Goal: Use online tool/utility: Utilize a website feature to perform a specific function

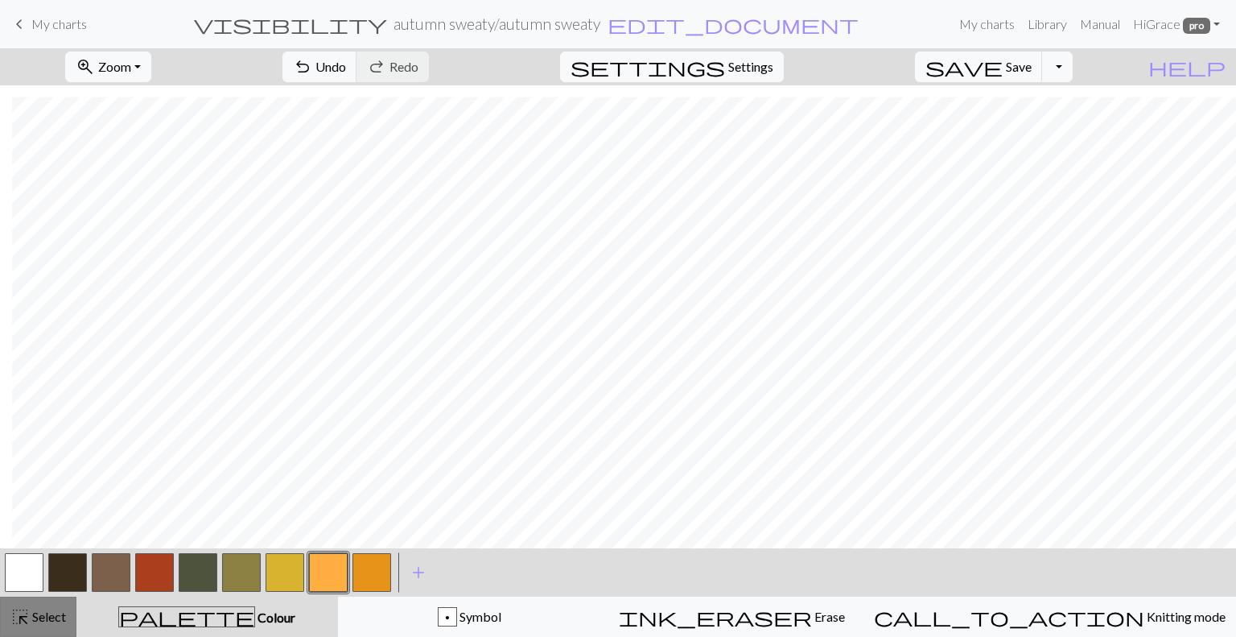
click at [46, 622] on span "Select" at bounding box center [48, 615] width 36 height 15
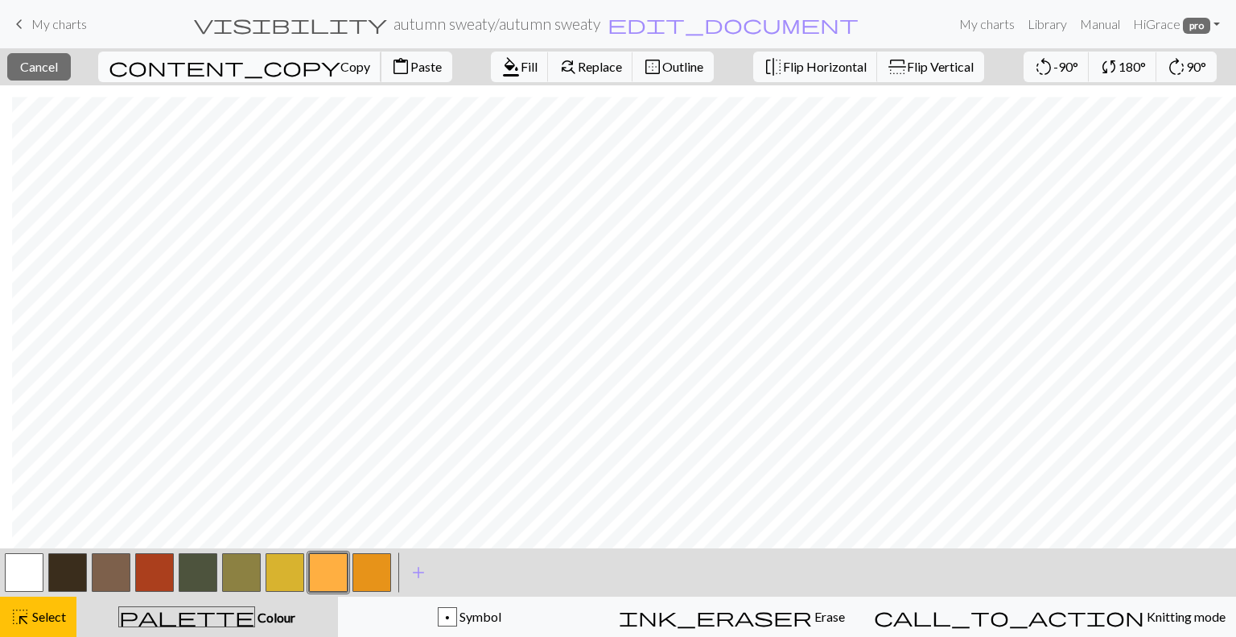
click at [340, 59] on span "Copy" at bounding box center [355, 66] width 30 height 15
click at [410, 70] on span "Paste" at bounding box center [425, 66] width 31 height 15
click at [58, 72] on span "Cancel" at bounding box center [39, 66] width 38 height 15
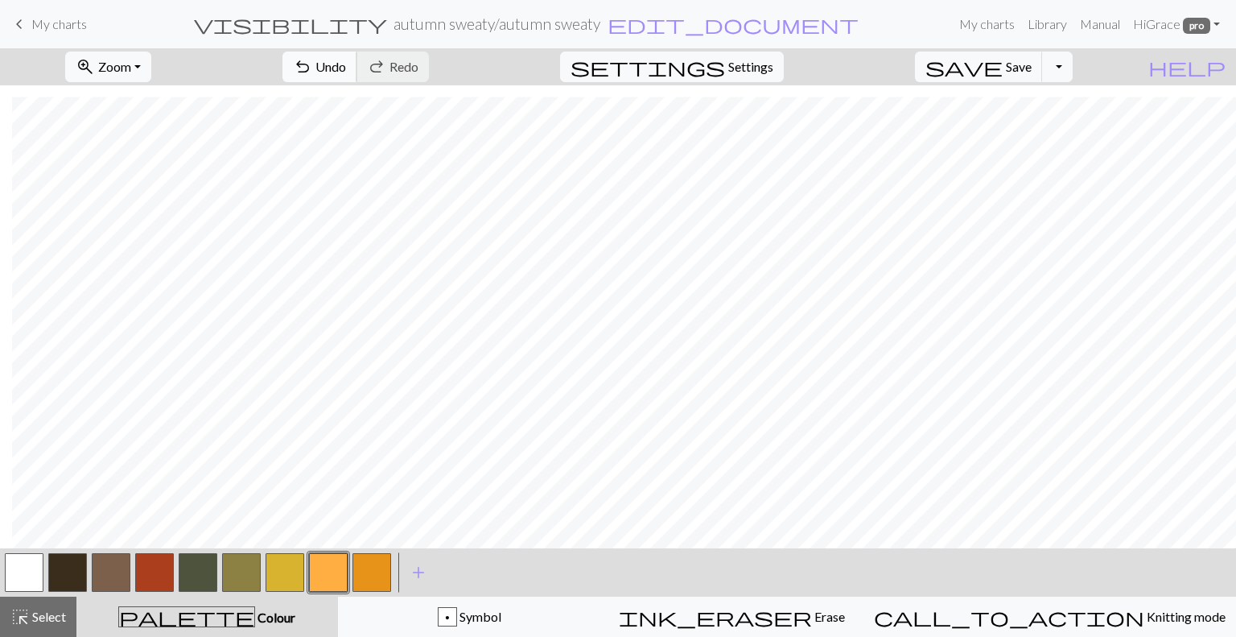
click at [346, 60] on span "Undo" at bounding box center [330, 66] width 31 height 15
click at [20, 620] on span "highlight_alt" at bounding box center [19, 616] width 19 height 23
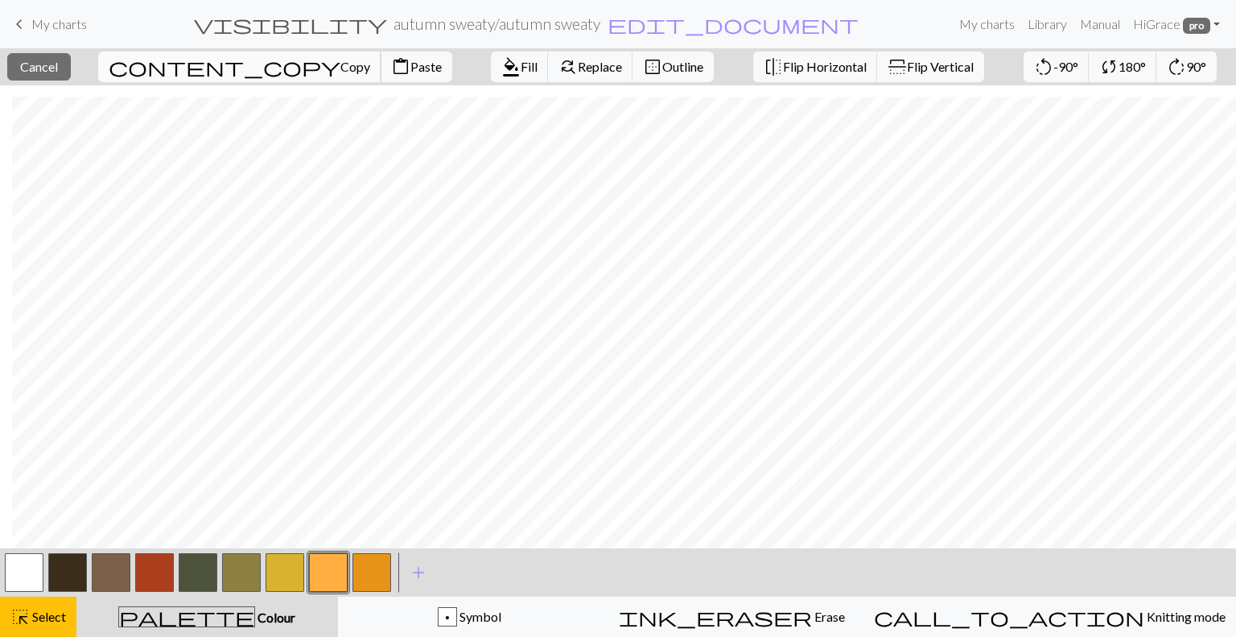
click at [340, 70] on span "Copy" at bounding box center [355, 66] width 30 height 15
click at [410, 61] on span "Paste" at bounding box center [425, 66] width 31 height 15
click at [48, 618] on span "Select" at bounding box center [48, 615] width 36 height 15
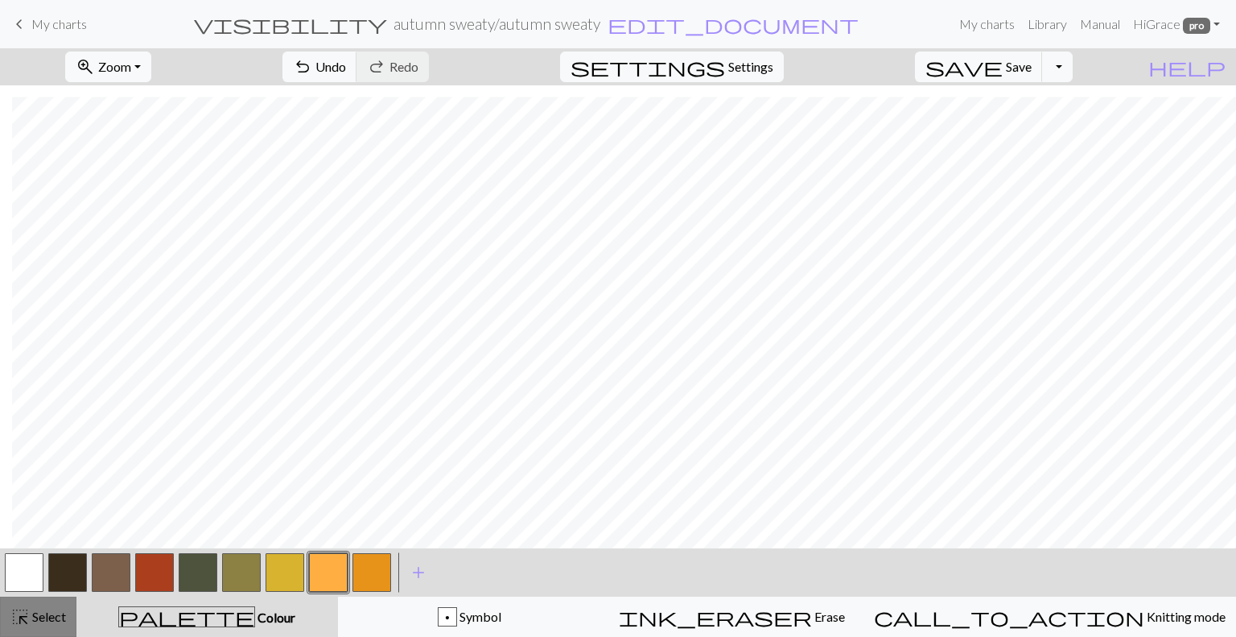
click at [48, 618] on span "Select" at bounding box center [48, 615] width 36 height 15
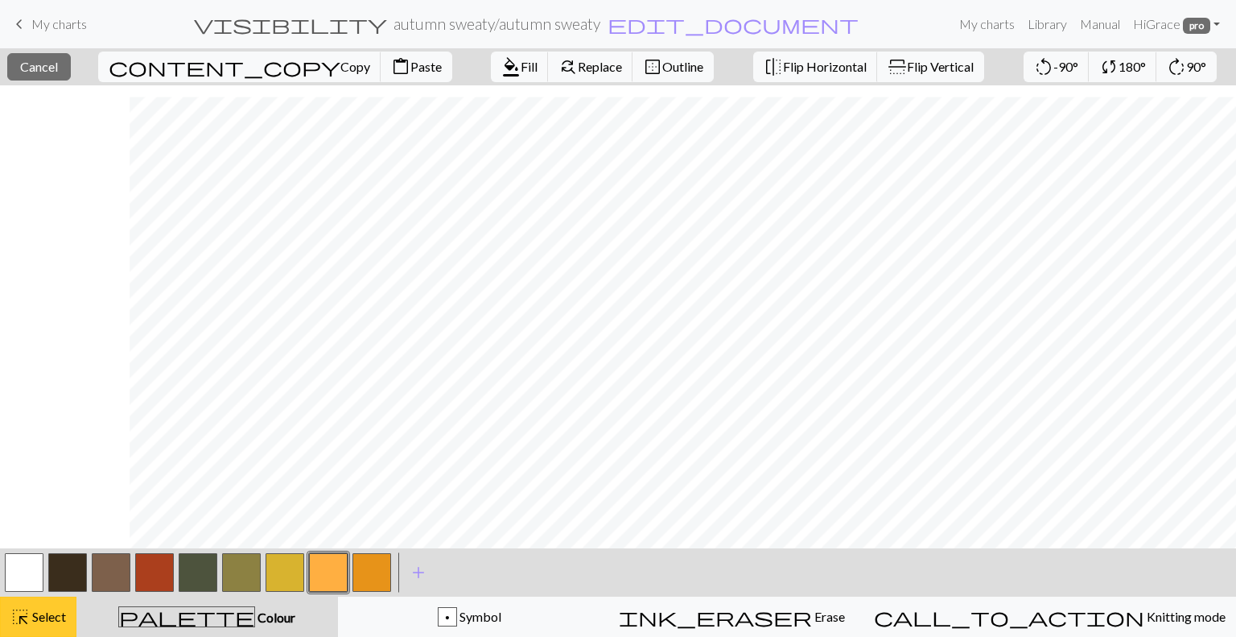
scroll to position [329, 279]
click at [43, 626] on button "highlight_alt Select Select" at bounding box center [38, 616] width 76 height 40
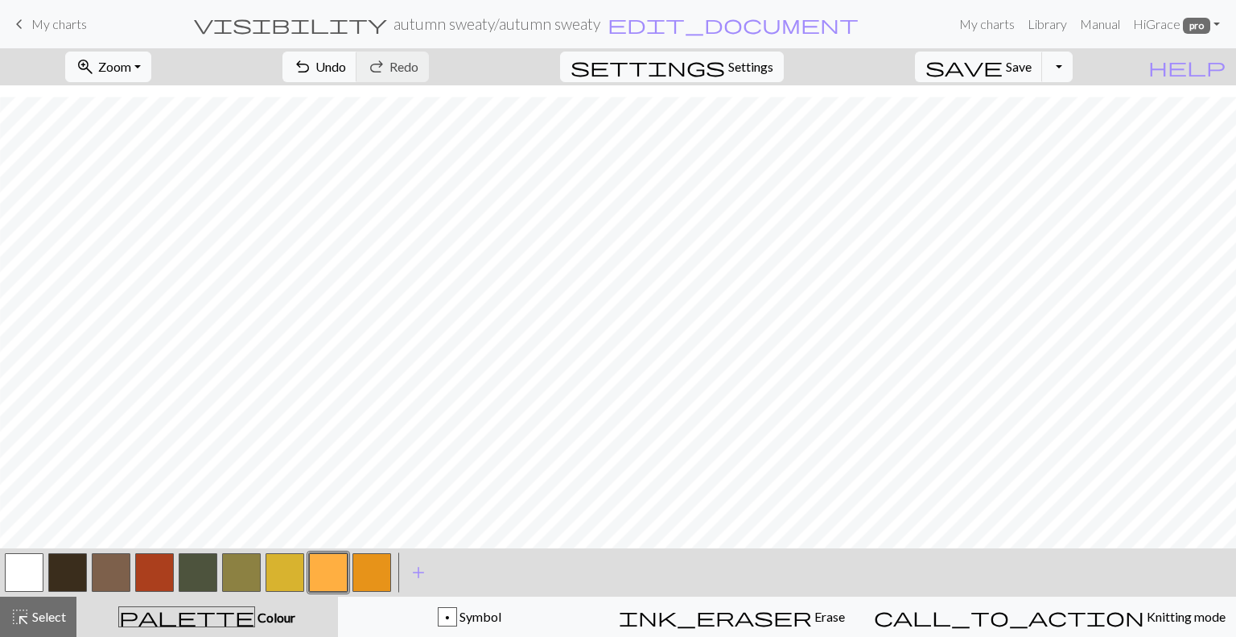
click at [105, 575] on button "button" at bounding box center [111, 572] width 39 height 39
click at [45, 600] on button "highlight_alt Select Select" at bounding box center [38, 616] width 76 height 40
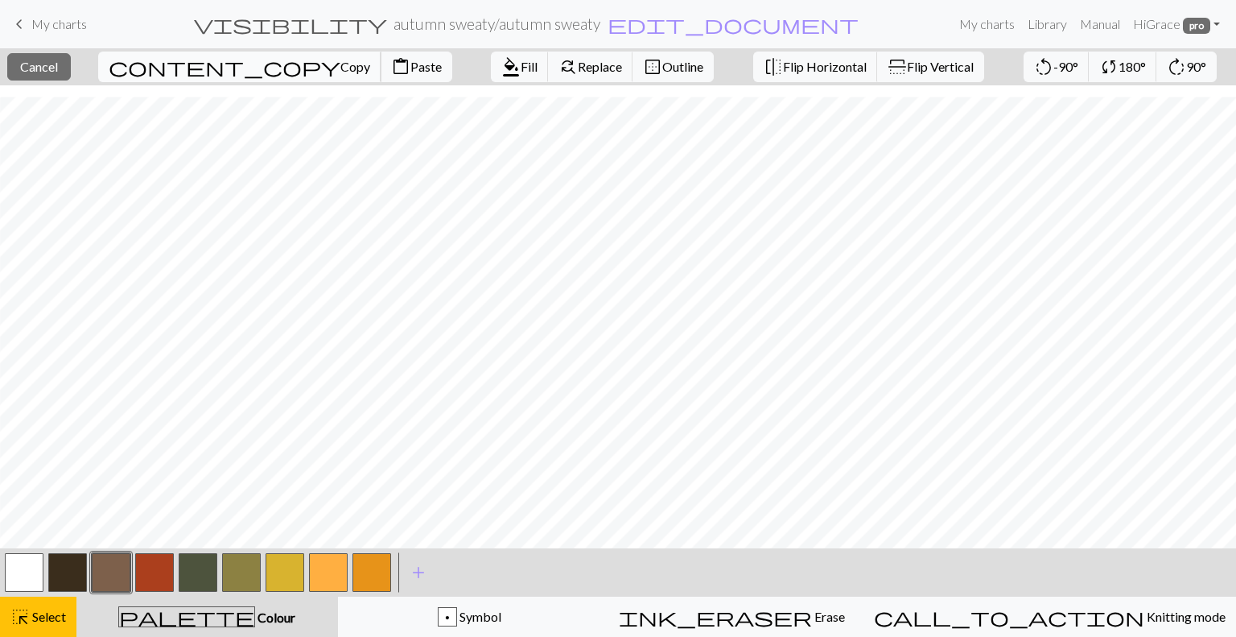
click at [212, 76] on button "content_copy Copy" at bounding box center [239, 67] width 283 height 31
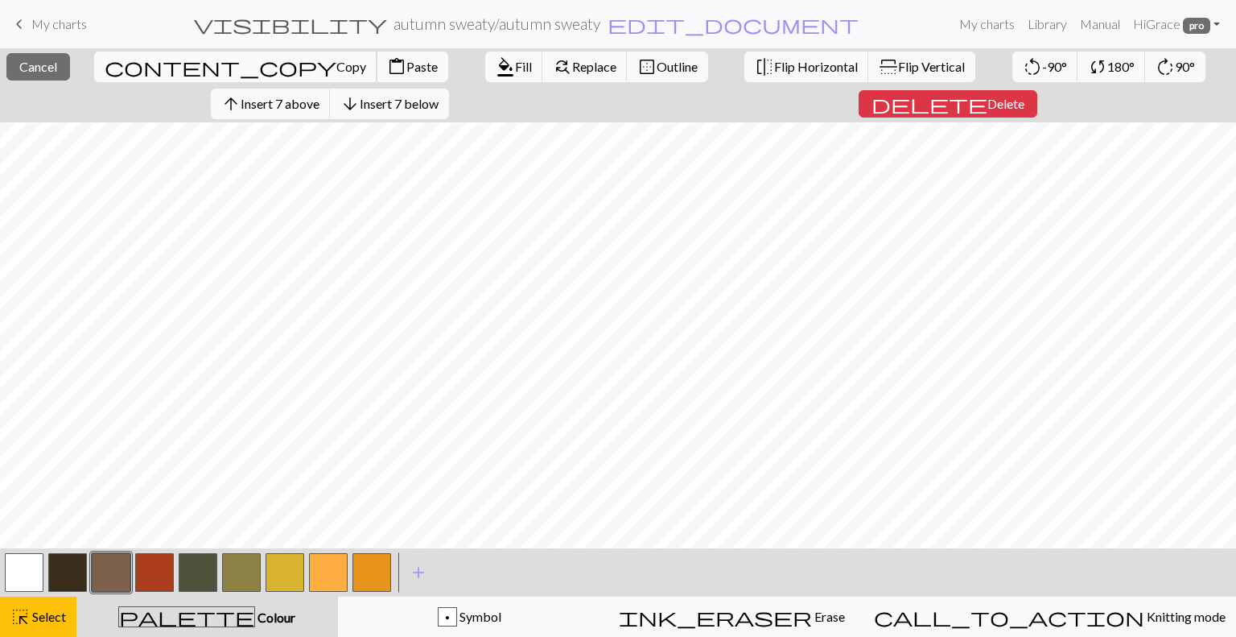
scroll to position [329, 0]
click at [406, 60] on span "Paste" at bounding box center [421, 66] width 31 height 15
click at [51, 634] on button "highlight_alt Select Select" at bounding box center [38, 616] width 76 height 40
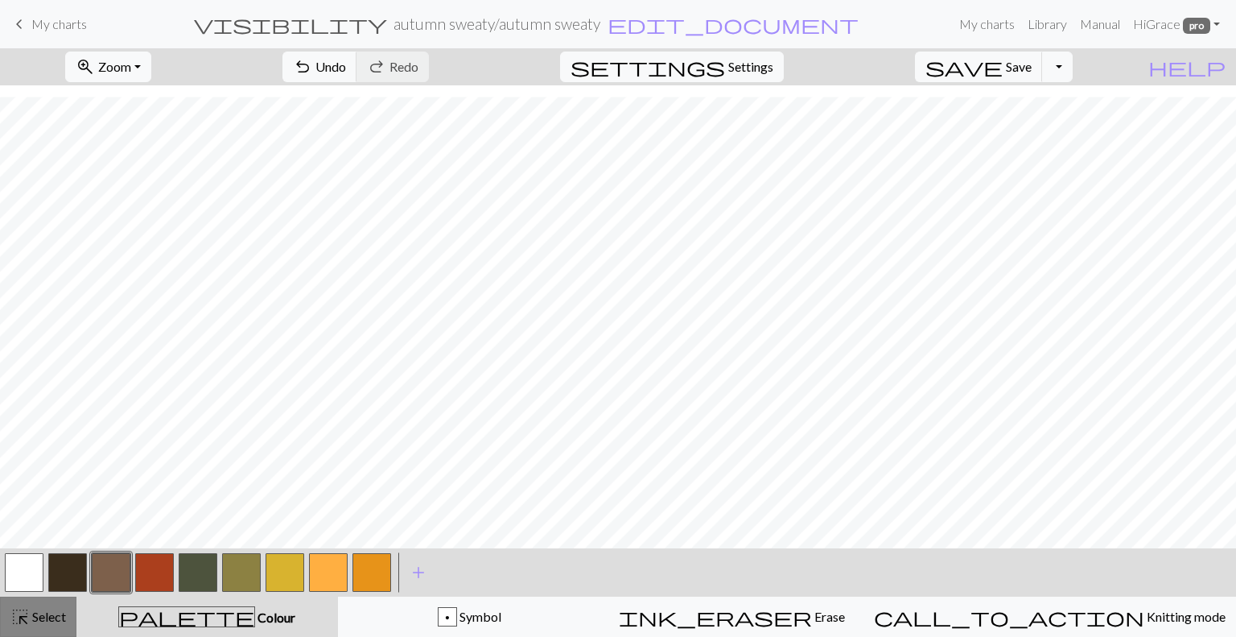
click at [42, 616] on span "Select" at bounding box center [48, 615] width 36 height 15
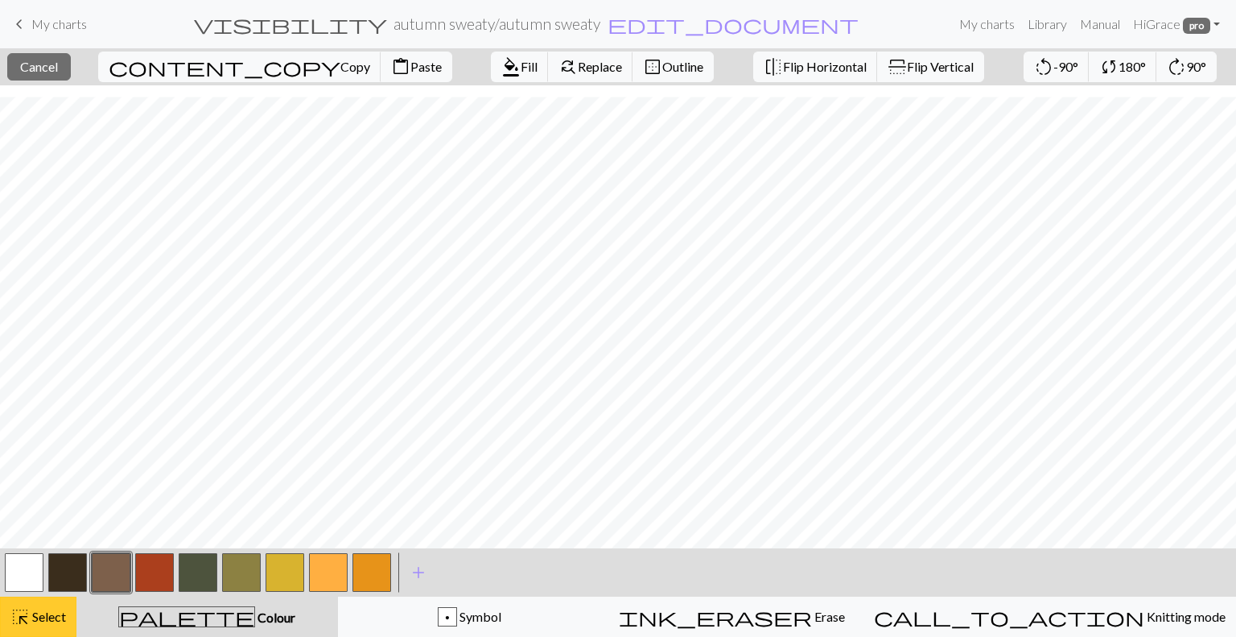
click at [52, 599] on button "highlight_alt Select Select" at bounding box center [38, 616] width 76 height 40
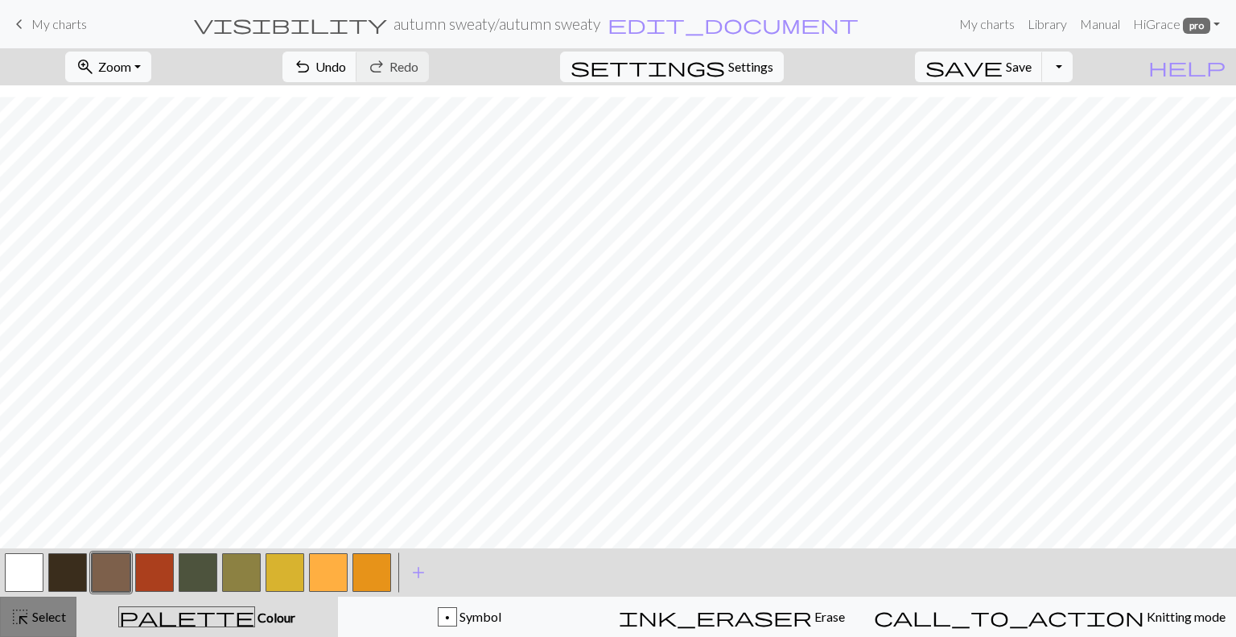
click at [36, 623] on span "Select" at bounding box center [48, 615] width 36 height 15
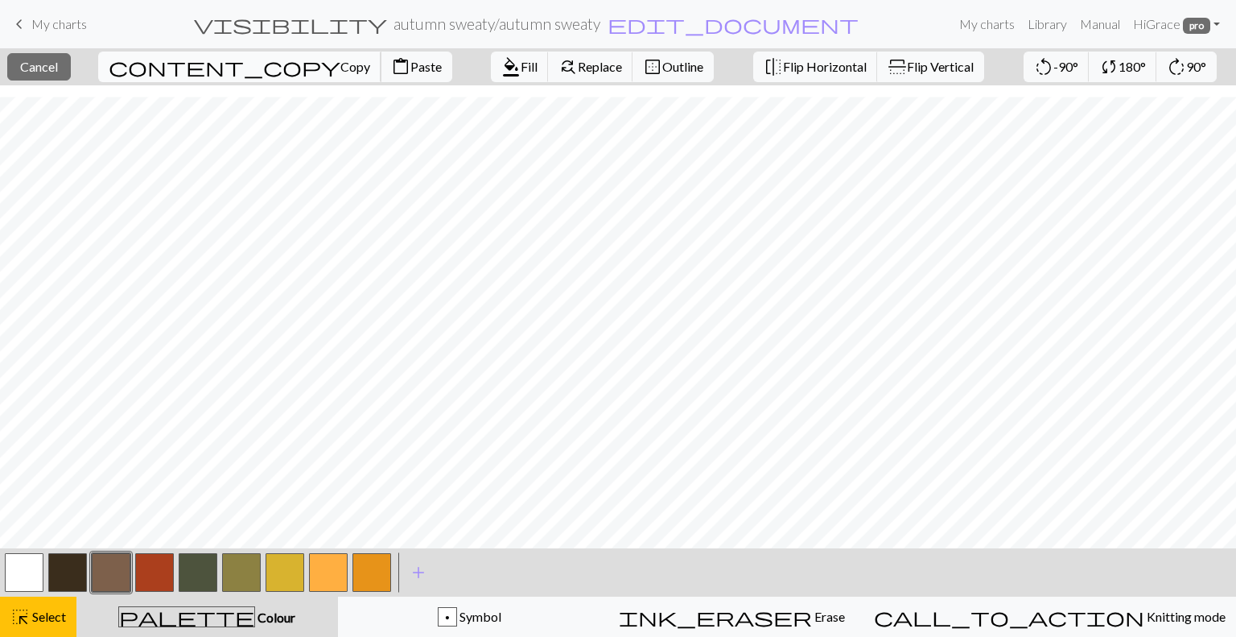
click at [340, 62] on span "Copy" at bounding box center [355, 66] width 30 height 15
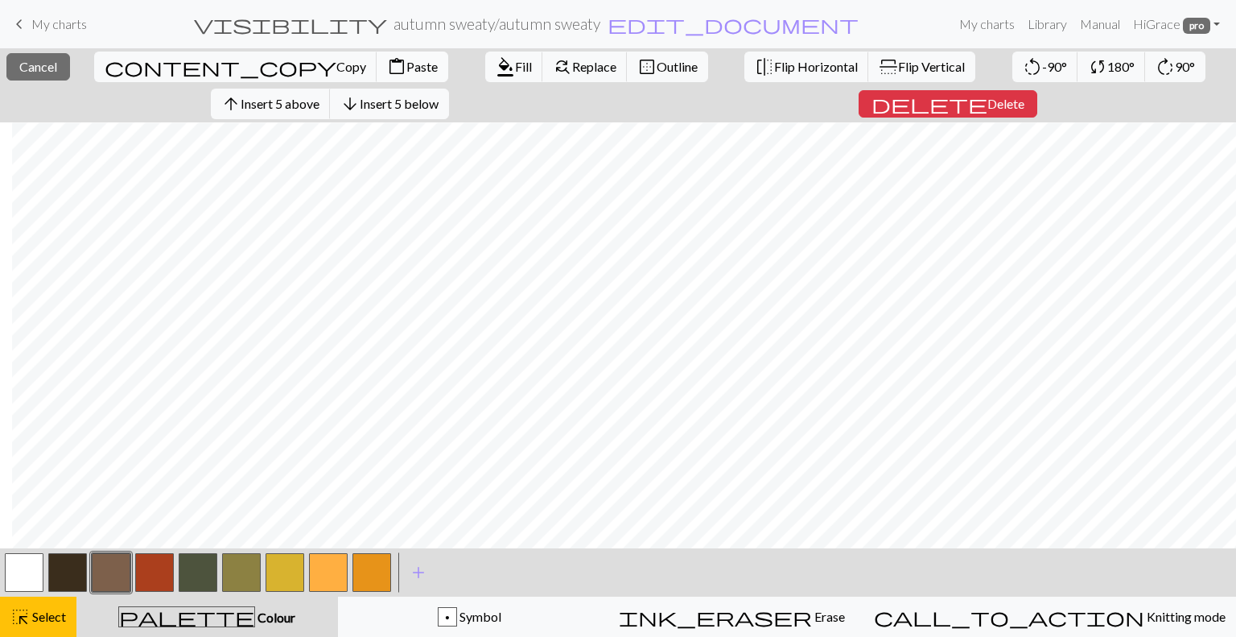
click at [406, 61] on span "Paste" at bounding box center [421, 66] width 31 height 15
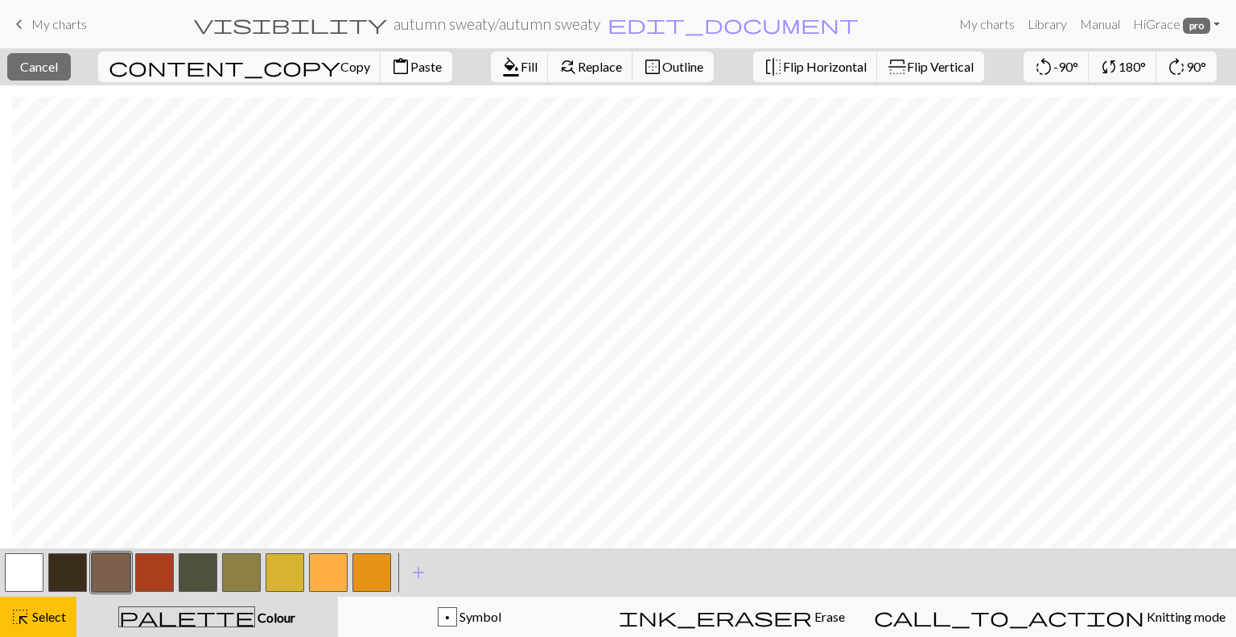
click at [381, 75] on button "content_paste Paste" at bounding box center [417, 67] width 72 height 31
click at [65, 54] on button "close Cancel" at bounding box center [39, 66] width 64 height 27
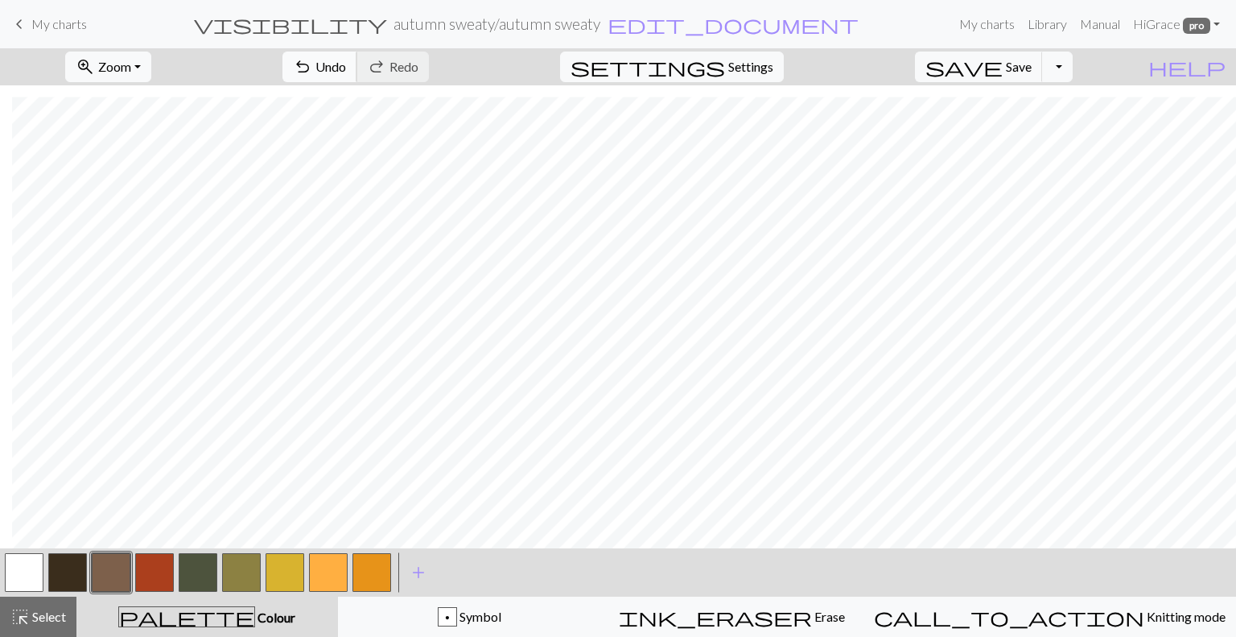
click at [312, 76] on span "undo" at bounding box center [302, 67] width 19 height 23
click at [346, 61] on span "Undo" at bounding box center [330, 66] width 31 height 15
click at [57, 617] on span "Select" at bounding box center [48, 615] width 36 height 15
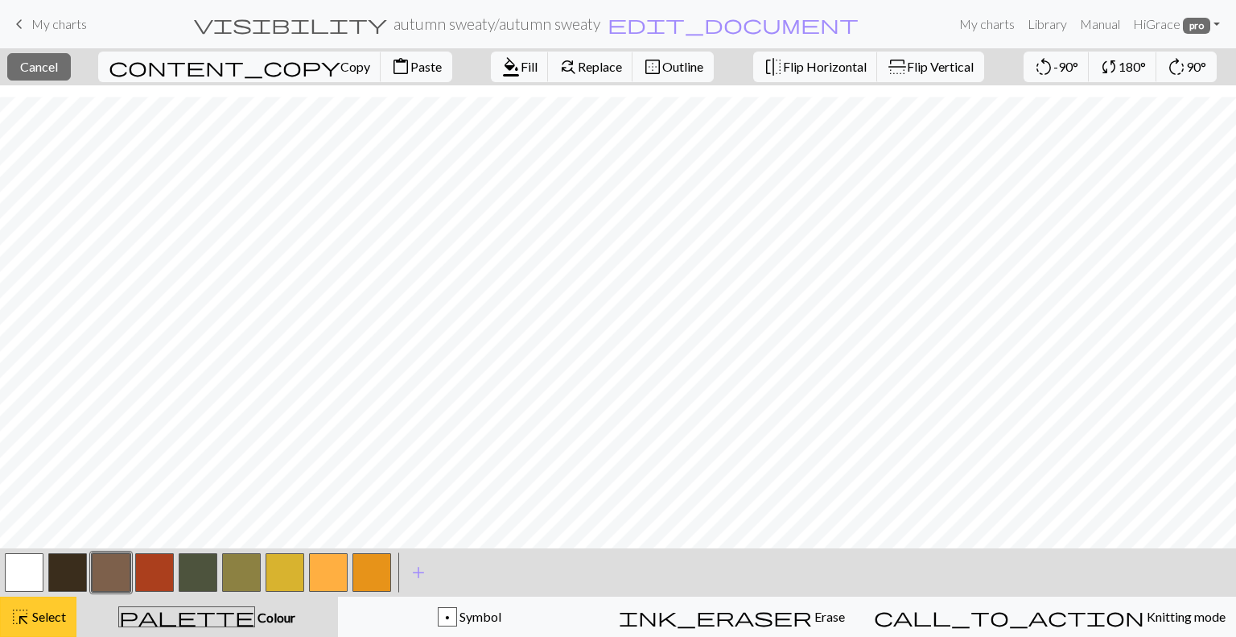
scroll to position [329, 0]
click at [410, 60] on span "Paste" at bounding box center [425, 66] width 31 height 15
click at [410, 66] on span "Paste" at bounding box center [425, 66] width 31 height 15
click at [410, 70] on span "Paste" at bounding box center [425, 66] width 31 height 15
click at [35, 612] on span "Select" at bounding box center [48, 615] width 36 height 15
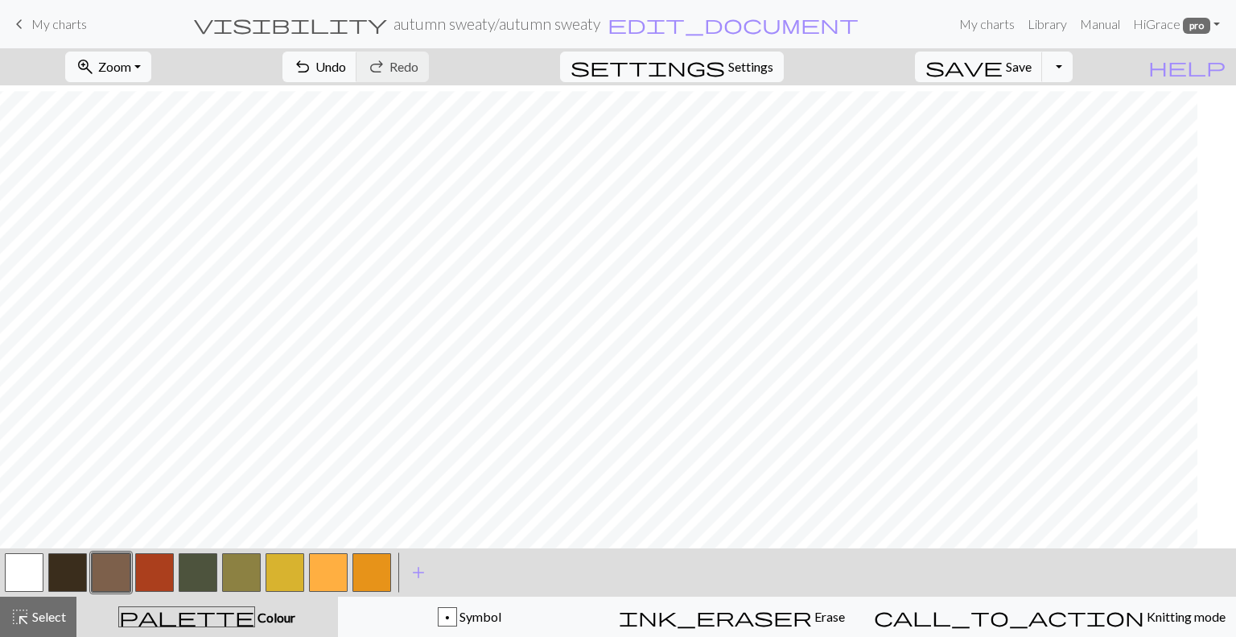
scroll to position [323, 0]
click at [28, 616] on span "highlight_alt" at bounding box center [19, 616] width 19 height 23
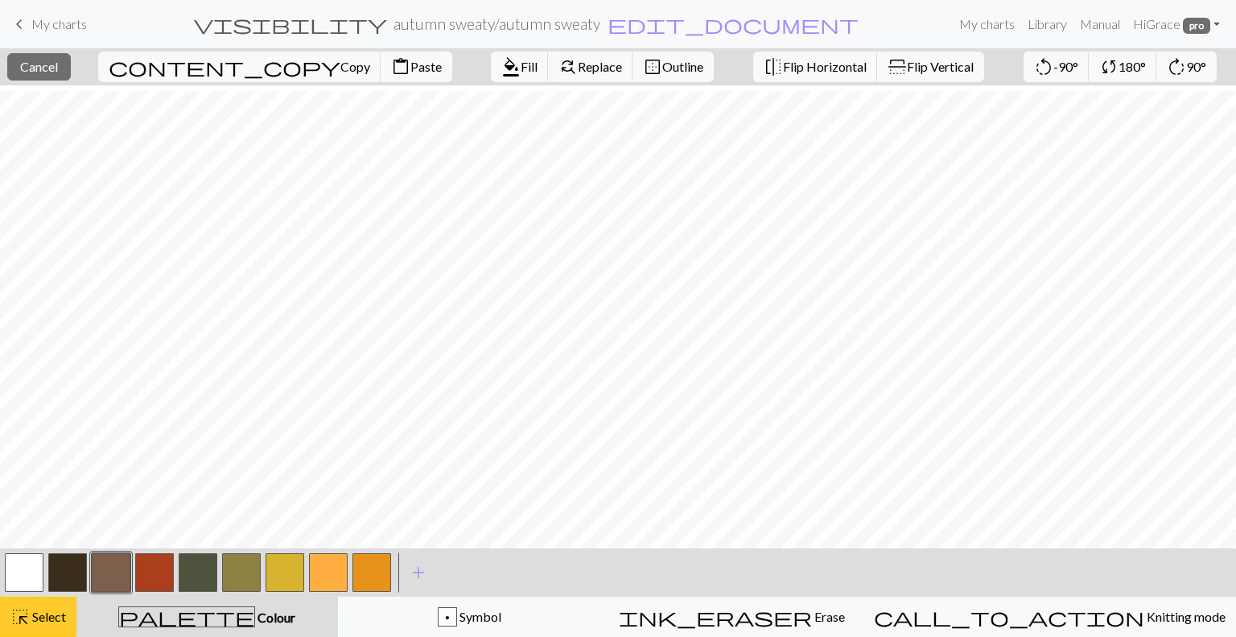
click at [48, 608] on span "Select" at bounding box center [48, 615] width 36 height 15
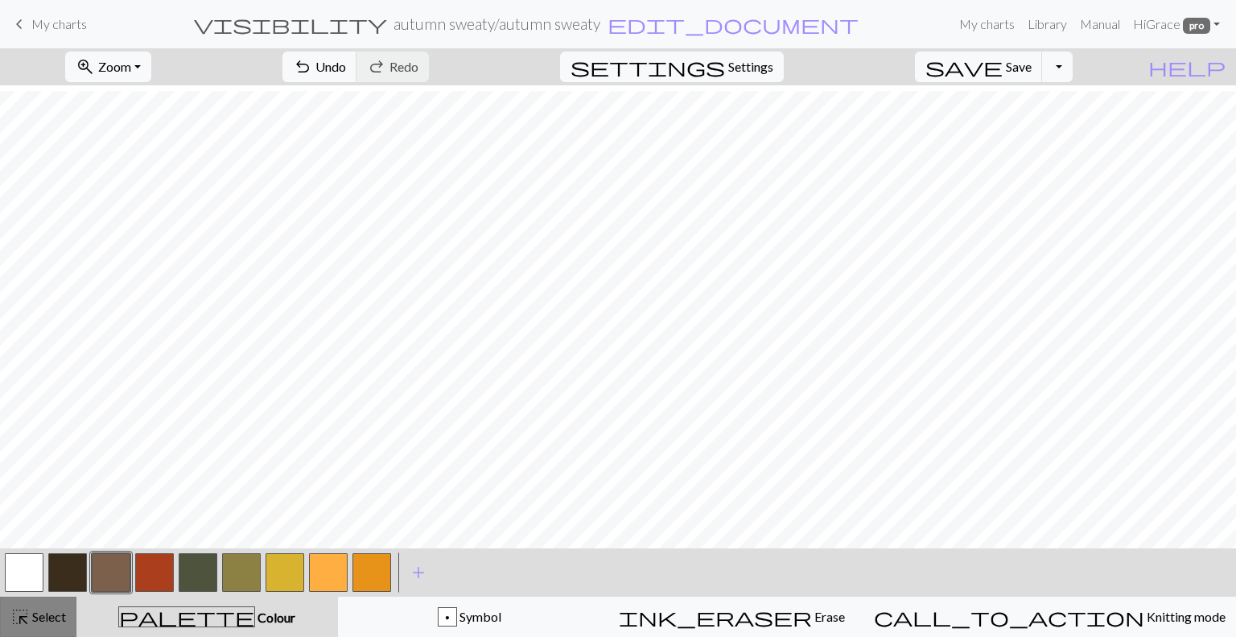
click at [45, 630] on button "highlight_alt Select Select" at bounding box center [38, 616] width 76 height 40
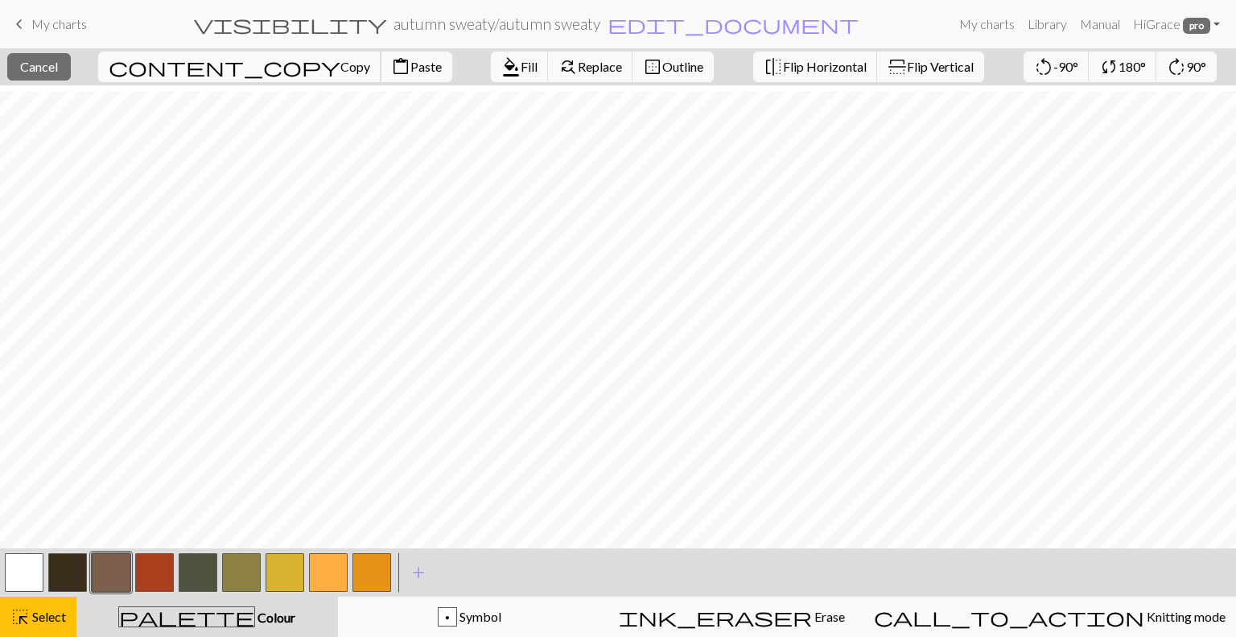
click at [340, 71] on span "Copy" at bounding box center [355, 66] width 30 height 15
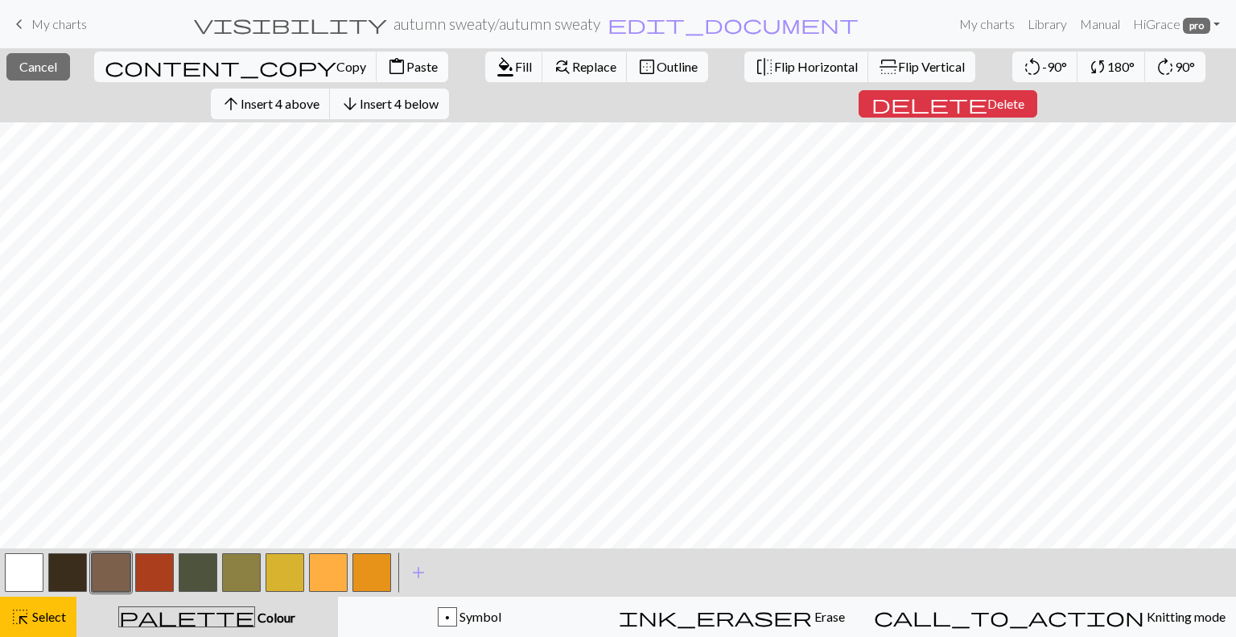
click at [406, 68] on span "Paste" at bounding box center [421, 66] width 31 height 15
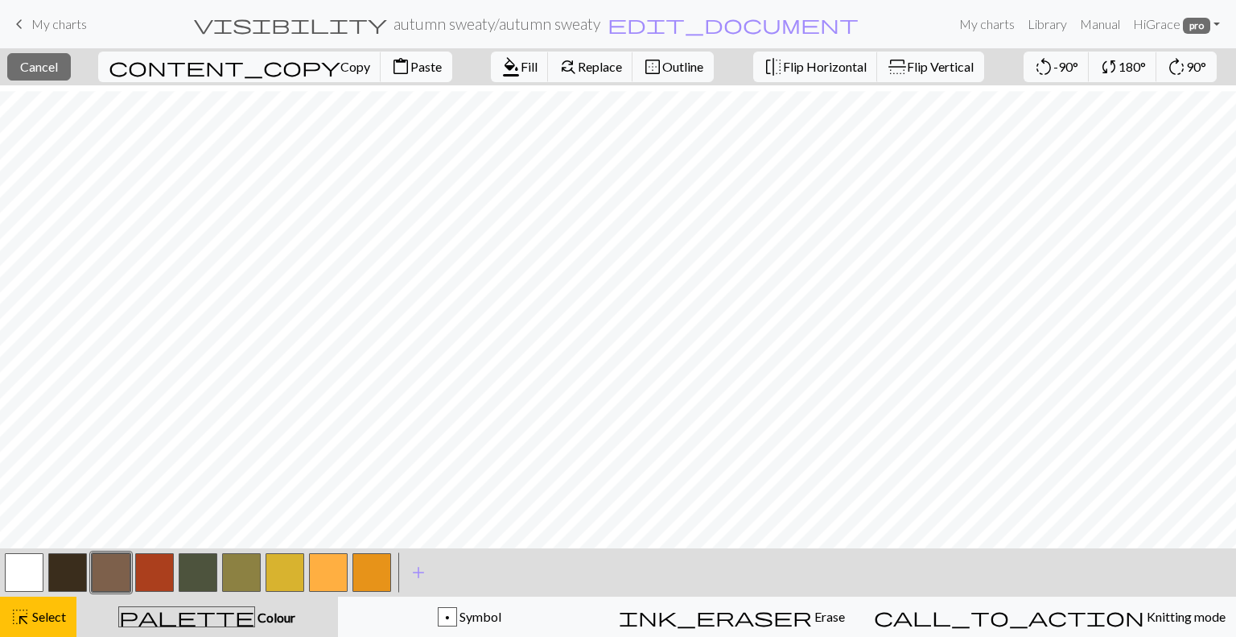
click at [391, 71] on span "content_paste" at bounding box center [400, 67] width 19 height 23
click at [410, 70] on span "Paste" at bounding box center [425, 66] width 31 height 15
click at [410, 66] on span "Paste" at bounding box center [425, 66] width 31 height 15
click at [58, 604] on button "highlight_alt Select Select" at bounding box center [38, 616] width 76 height 40
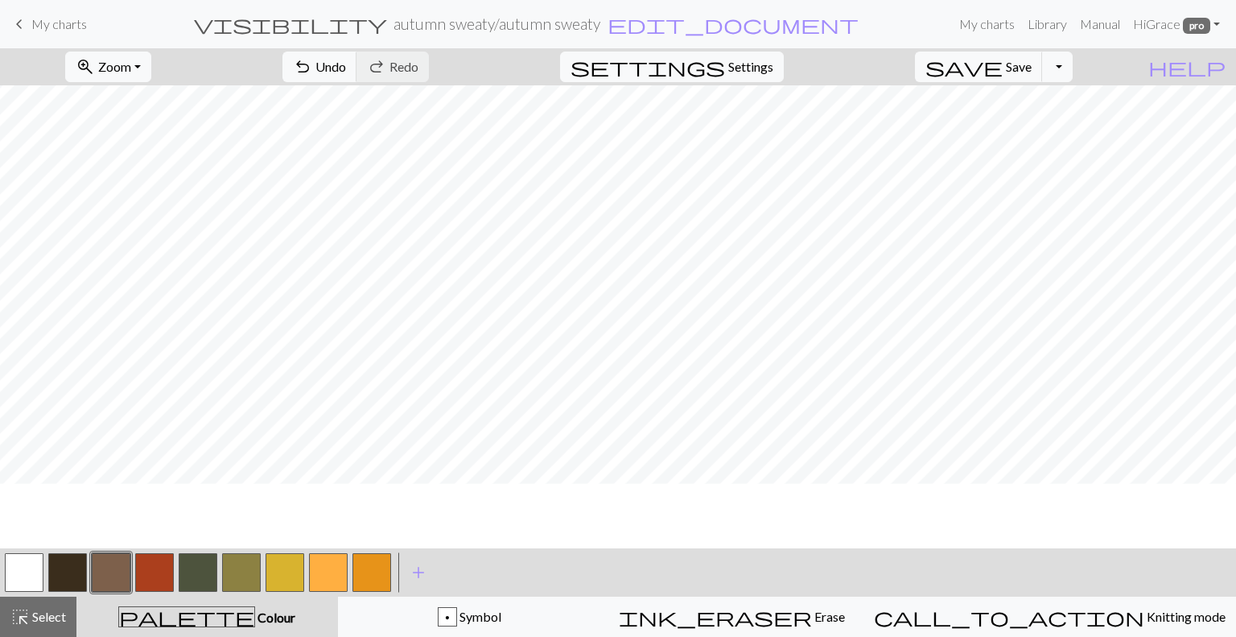
scroll to position [252, 0]
click at [36, 608] on div "highlight_alt Select Select" at bounding box center [38, 616] width 56 height 19
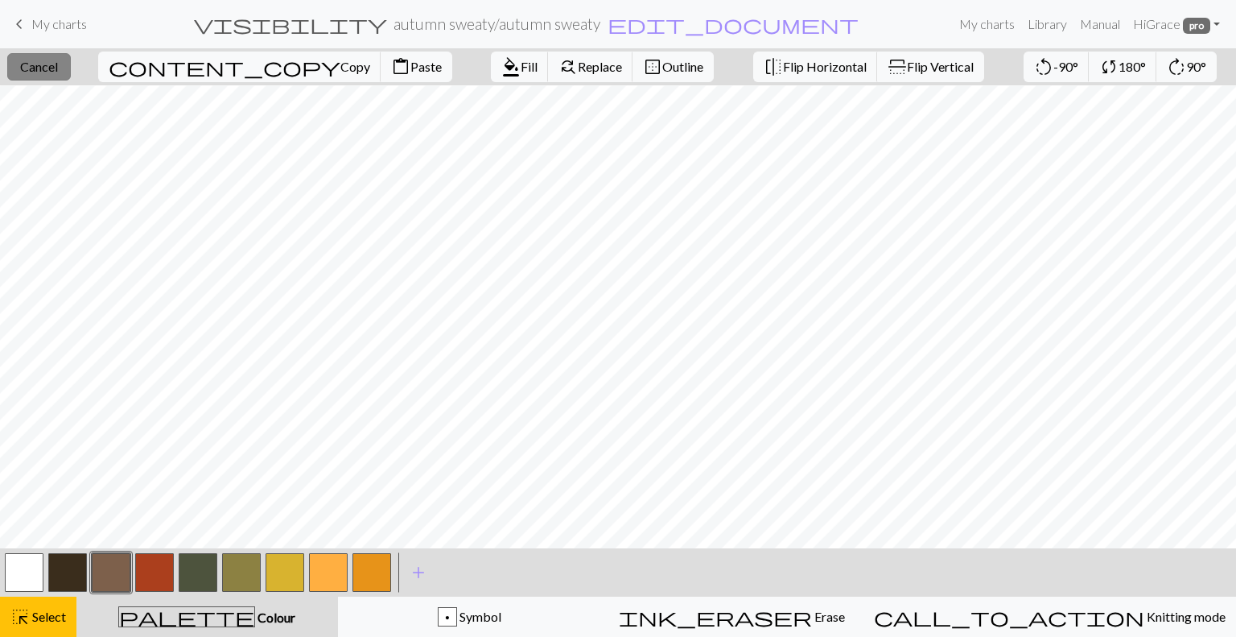
click at [51, 53] on button "close Cancel" at bounding box center [39, 66] width 64 height 27
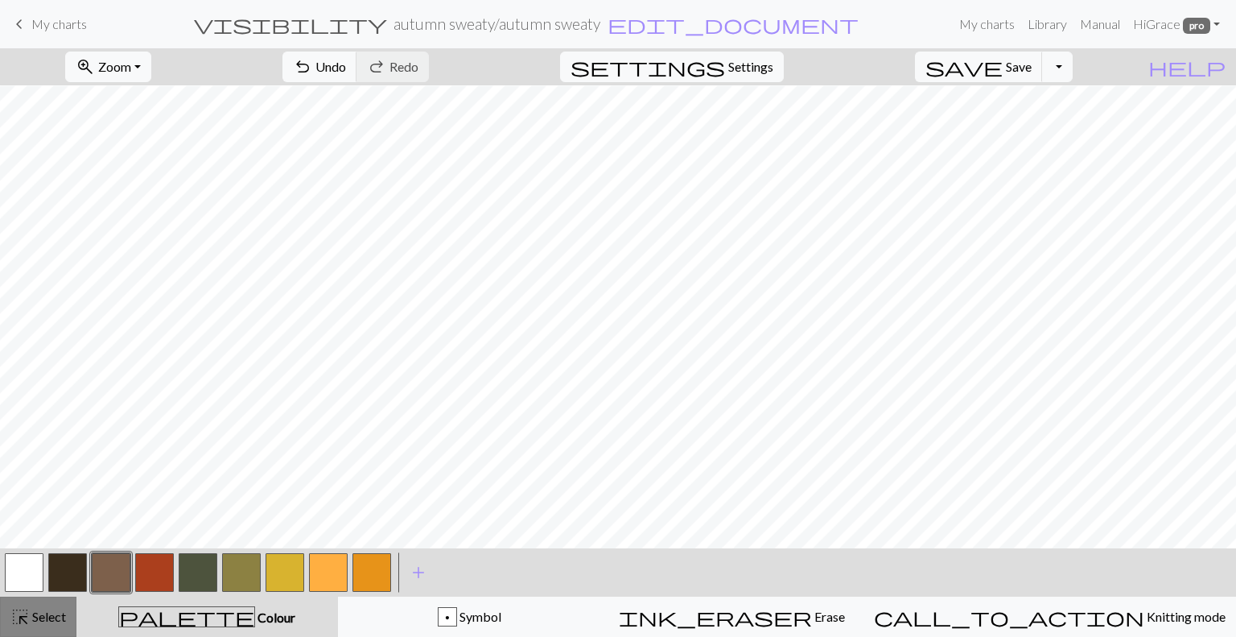
click at [47, 615] on span "Select" at bounding box center [48, 615] width 36 height 15
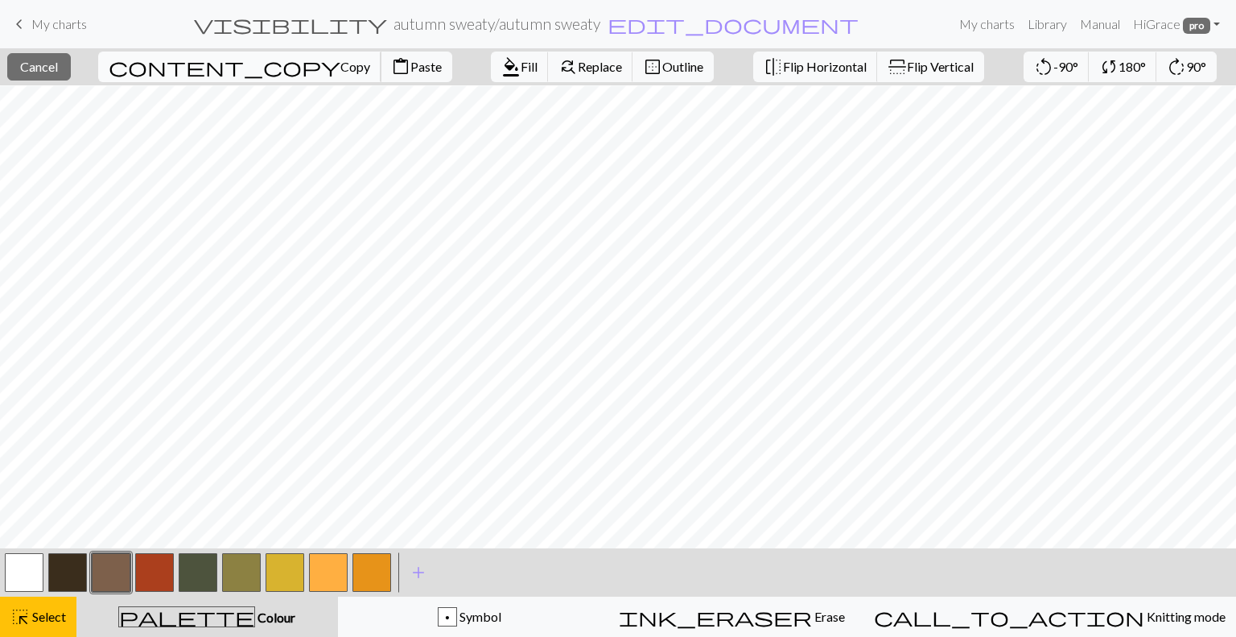
click at [340, 61] on span "Copy" at bounding box center [355, 66] width 30 height 15
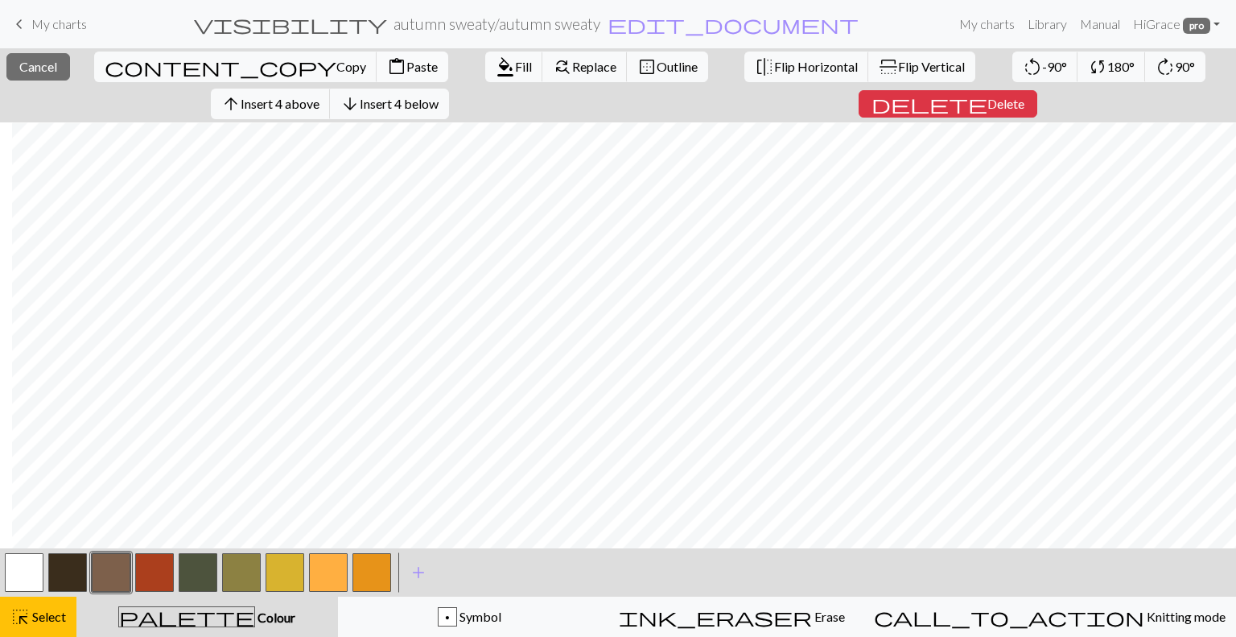
click at [406, 59] on span "Paste" at bounding box center [421, 66] width 31 height 15
click at [36, 613] on span "Select" at bounding box center [48, 615] width 36 height 15
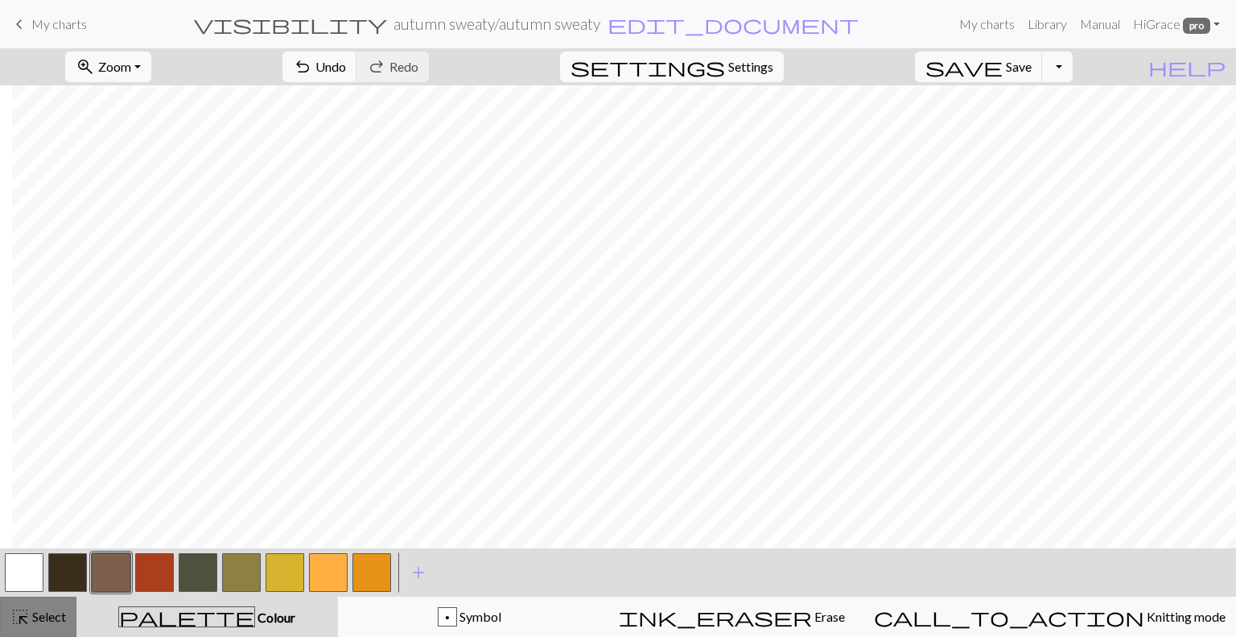
click at [31, 624] on span "Select" at bounding box center [48, 615] width 36 height 15
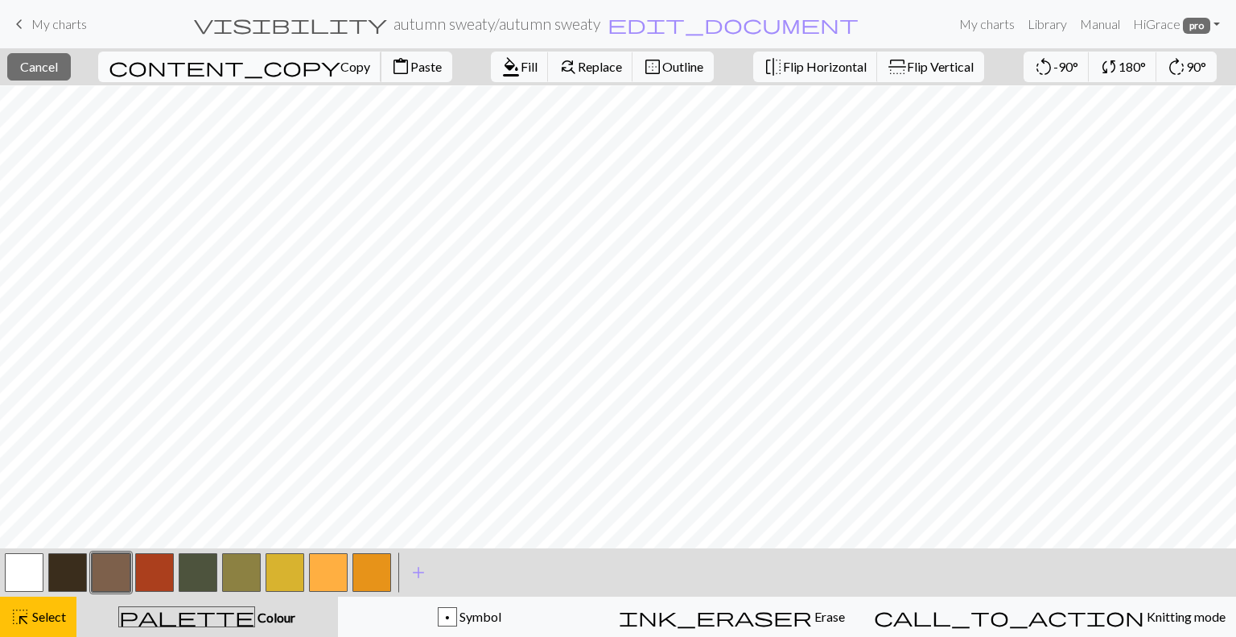
click at [340, 72] on span "Copy" at bounding box center [355, 66] width 30 height 15
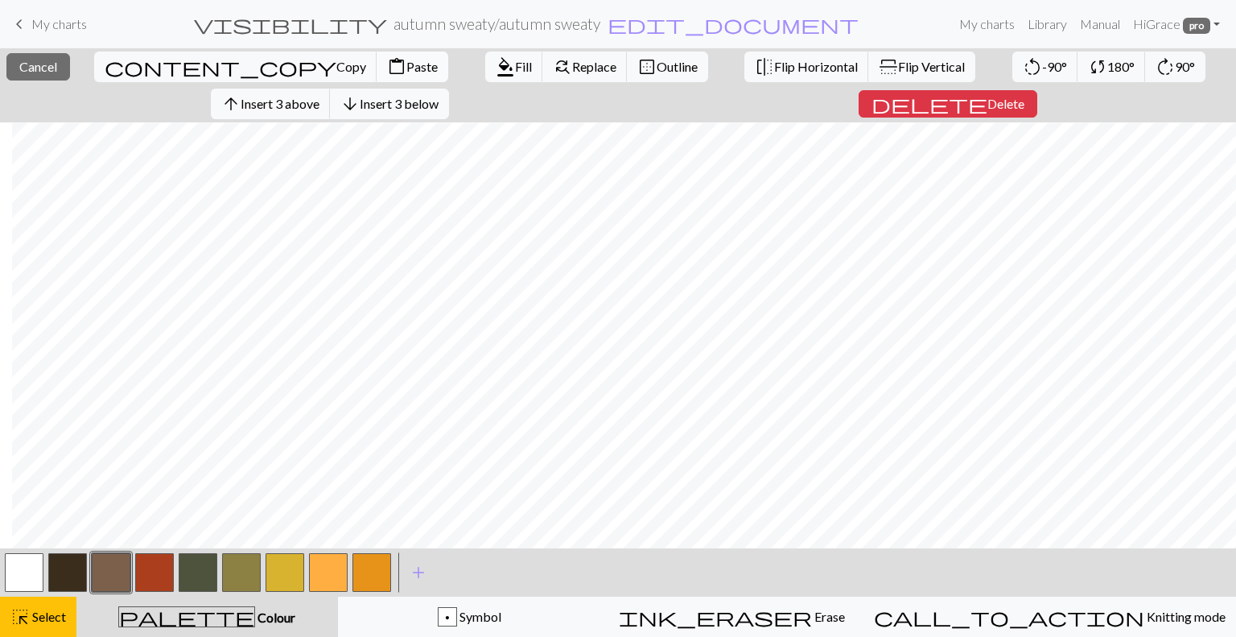
click at [406, 64] on span "Paste" at bounding box center [421, 66] width 31 height 15
click at [572, 60] on span "Replace" at bounding box center [594, 66] width 44 height 15
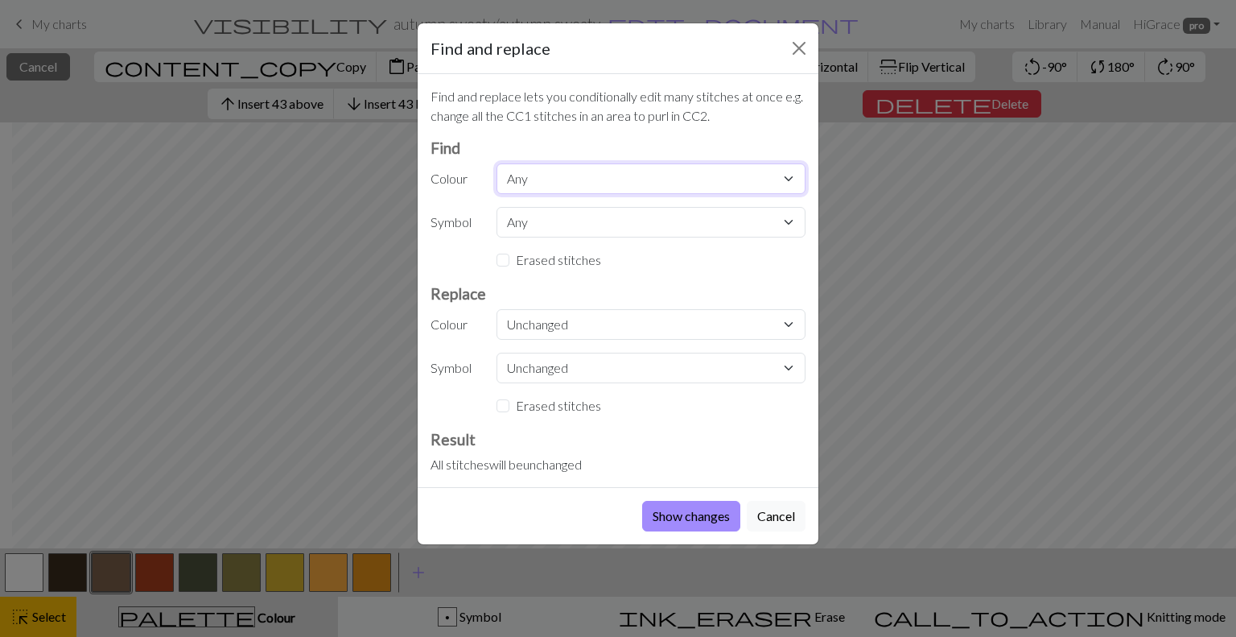
click at [541, 171] on select "Any MC CC1 CC2 CC3 CC4 CC5 CC6 CC7 CC8" at bounding box center [651, 178] width 309 height 31
select select "1"
click at [497, 163] on select "Any MC CC1 CC2 CC3 CC4 CC5 CC6 CC7 CC8" at bounding box center [651, 178] width 309 height 31
click at [547, 328] on select "Unchanged MC CC1 CC2 CC3 CC4 CC5 CC6 CC7 CC8" at bounding box center [651, 324] width 309 height 31
select select "2"
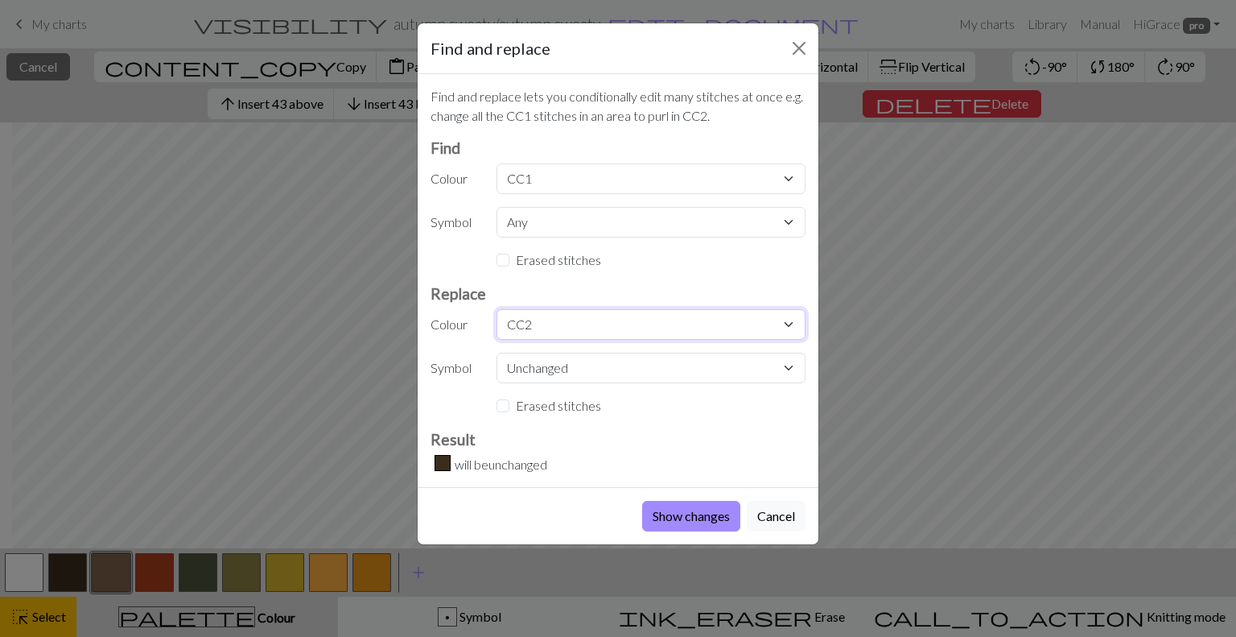
click at [497, 309] on select "Unchanged MC CC1 CC2 CC3 CC4 CC5 CC6 CC7 CC8" at bounding box center [651, 324] width 309 height 31
click at [719, 519] on button "Show changes" at bounding box center [691, 516] width 98 height 31
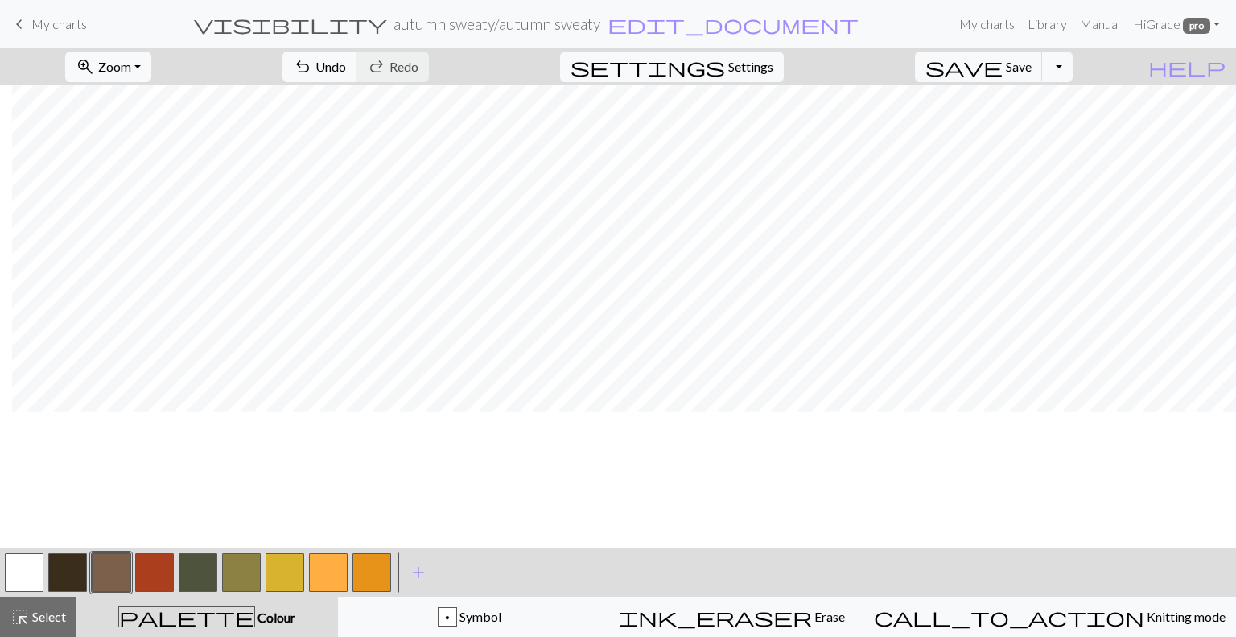
scroll to position [175, 447]
click at [197, 573] on button "button" at bounding box center [198, 572] width 39 height 39
click at [312, 57] on span "undo" at bounding box center [302, 67] width 19 height 23
click at [425, 49] on div "undo Undo Undo redo Redo Redo" at bounding box center [355, 66] width 171 height 37
click at [346, 66] on span "Undo" at bounding box center [330, 66] width 31 height 15
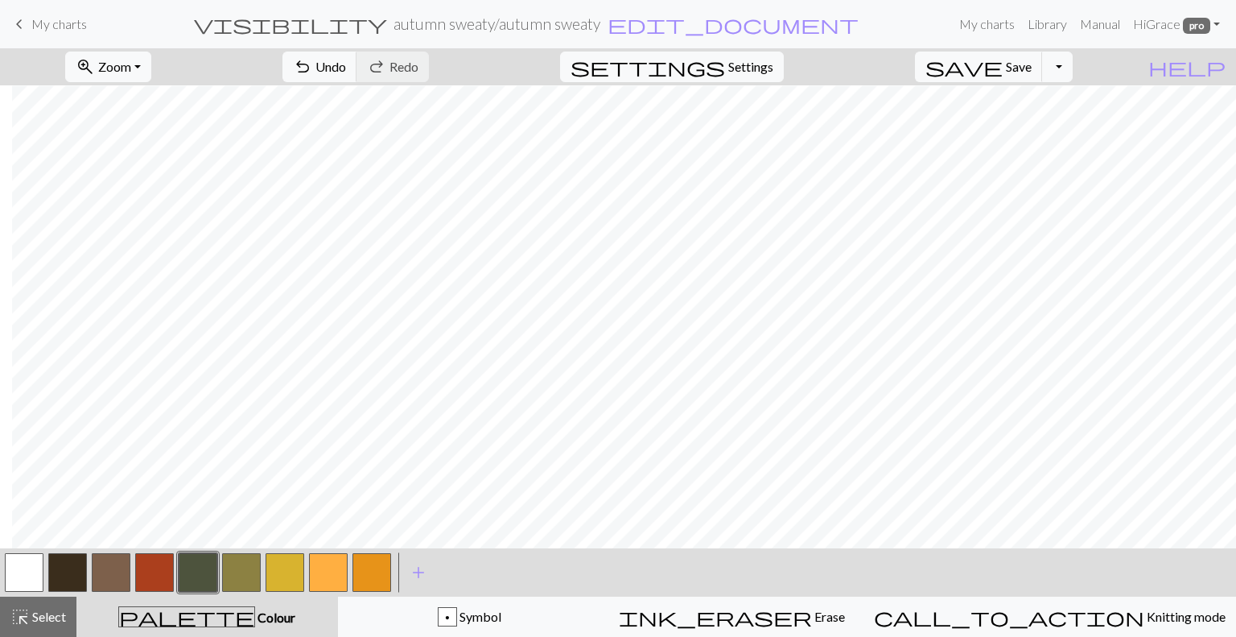
click at [324, 577] on button "button" at bounding box center [328, 572] width 39 height 39
click at [128, 571] on button "button" at bounding box center [111, 572] width 39 height 39
click at [89, 571] on div at bounding box center [110, 571] width 43 height 43
click at [61, 578] on button "button" at bounding box center [67, 572] width 39 height 39
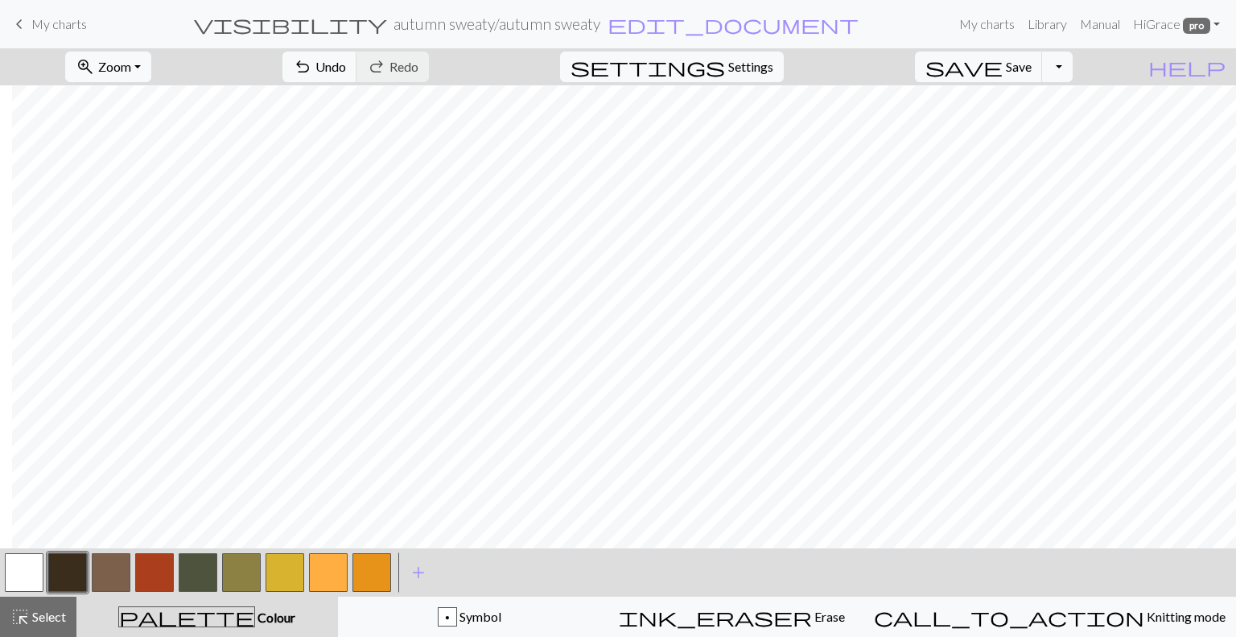
click at [208, 574] on button "button" at bounding box center [198, 572] width 39 height 39
click at [346, 70] on span "Undo" at bounding box center [330, 66] width 31 height 15
click at [357, 65] on button "undo Undo Undo" at bounding box center [319, 67] width 75 height 31
